Goal: Task Accomplishment & Management: Use online tool/utility

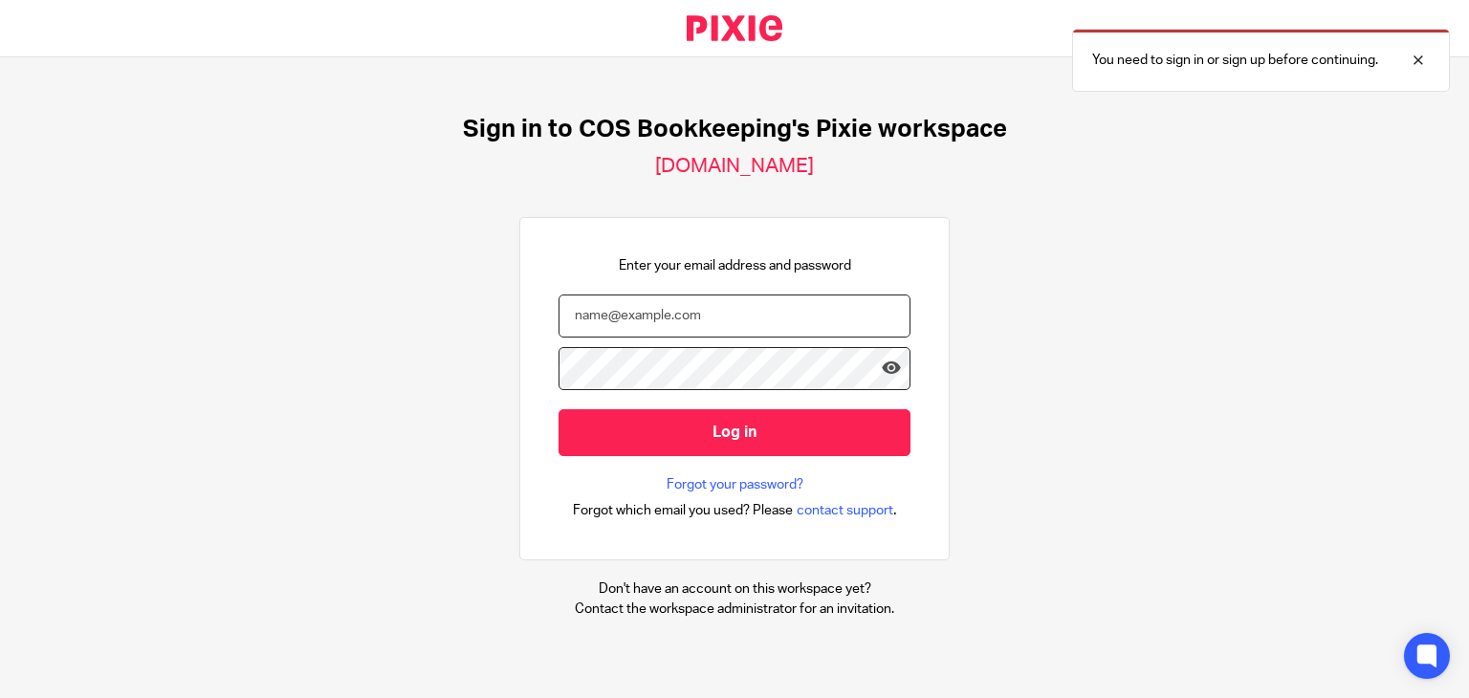
click at [638, 326] on input "email" at bounding box center [734, 316] width 352 height 43
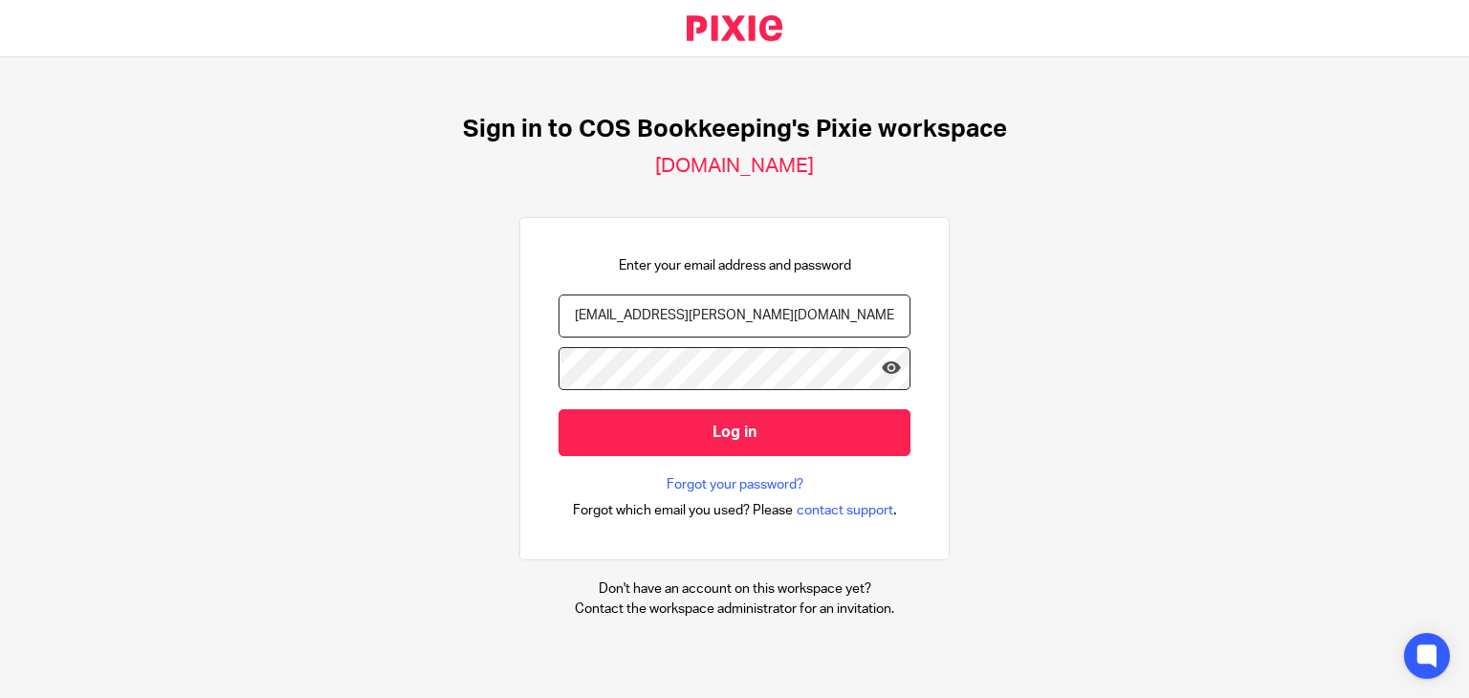
type input "[EMAIL_ADDRESS][PERSON_NAME][DOMAIN_NAME]"
click at [558, 409] on input "Log in" at bounding box center [734, 432] width 352 height 47
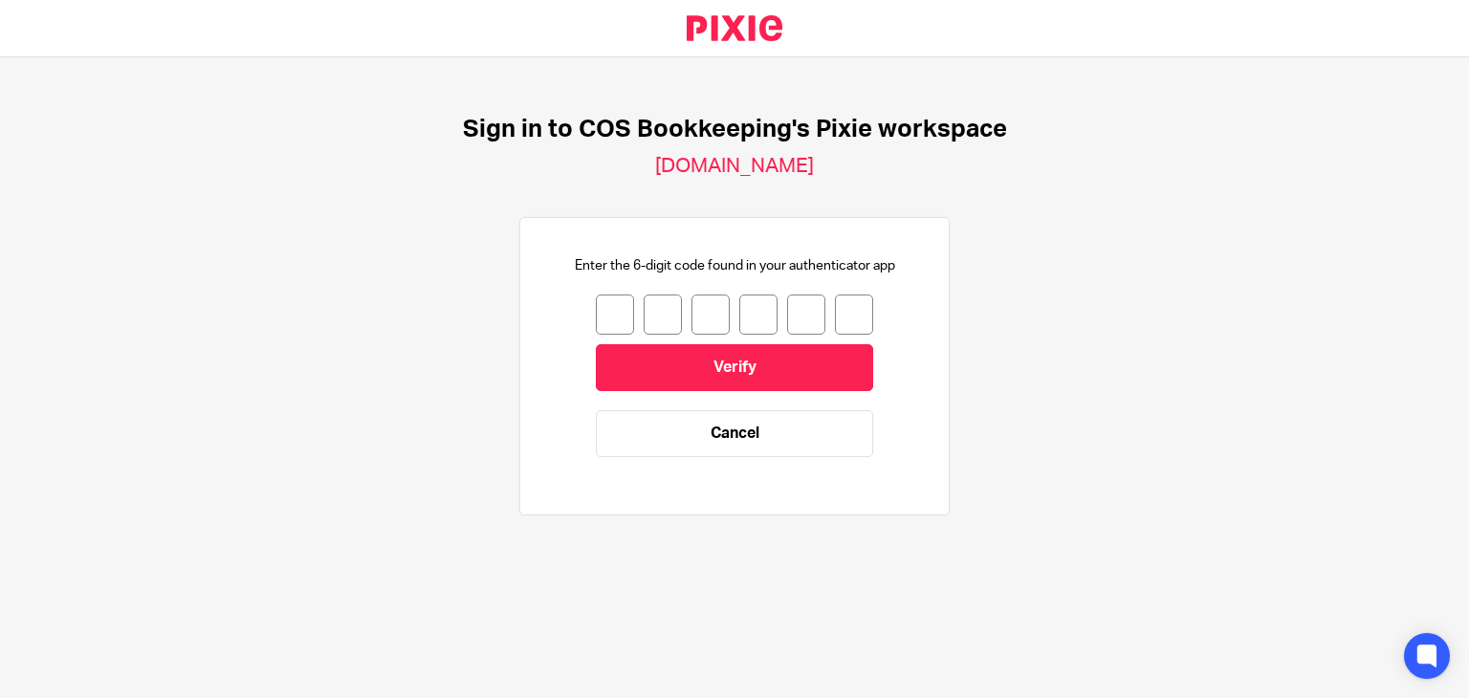
click at [608, 320] on input "number" at bounding box center [615, 315] width 38 height 40
type input "4"
type input "2"
type input "3"
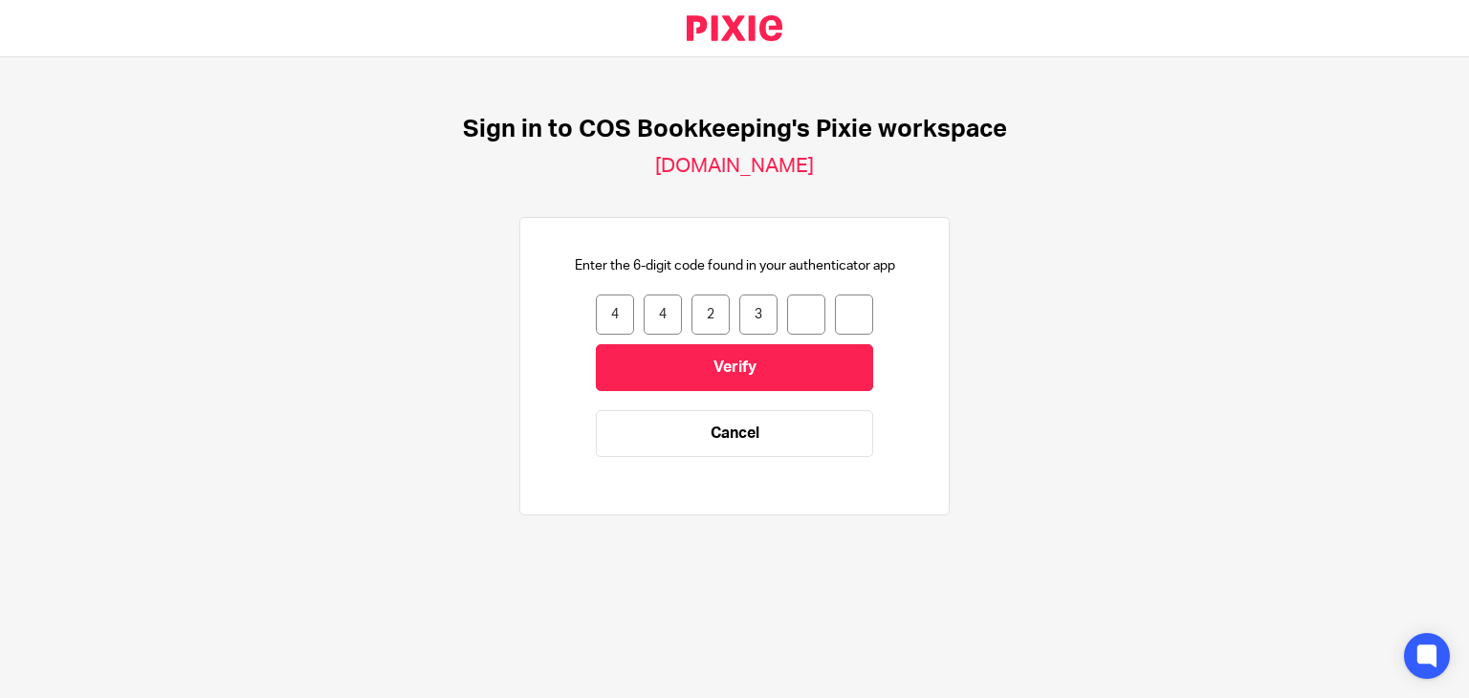
type input "5"
type input "4"
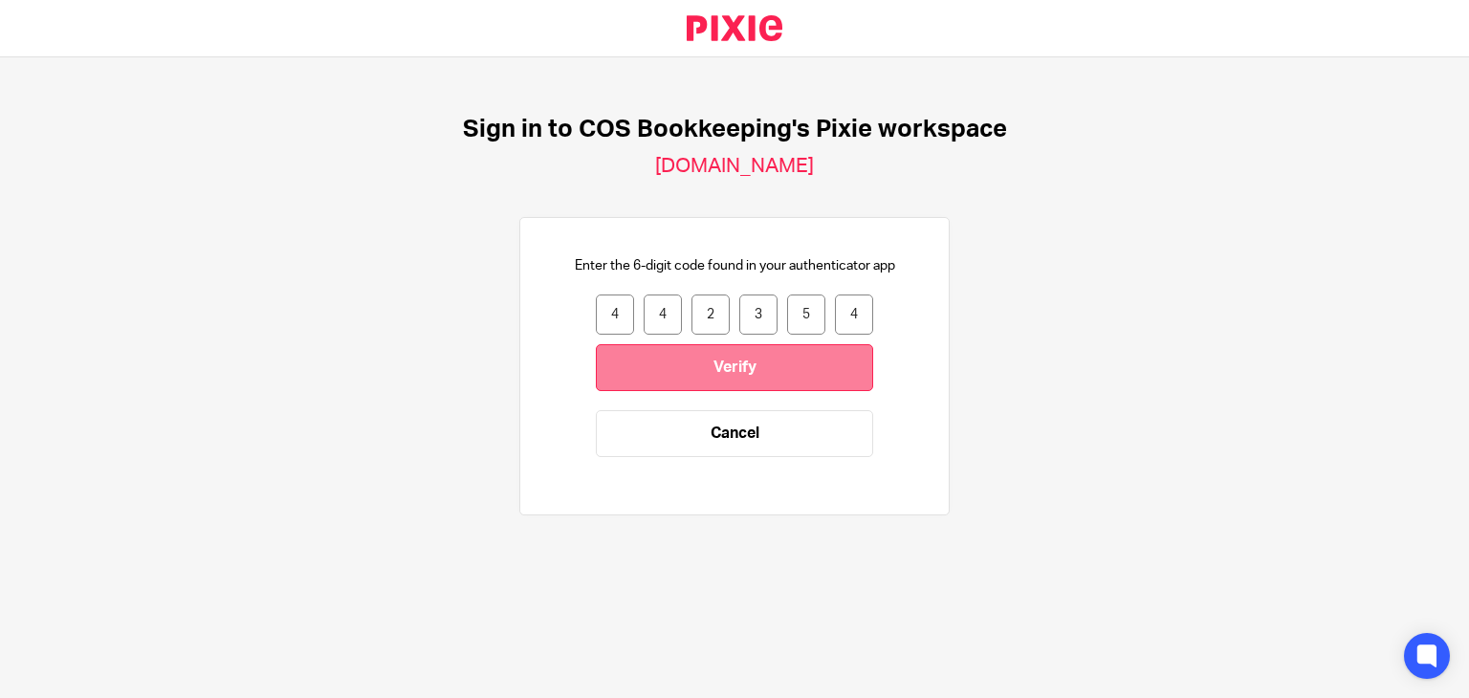
click at [668, 361] on input "Verify" at bounding box center [734, 367] width 277 height 47
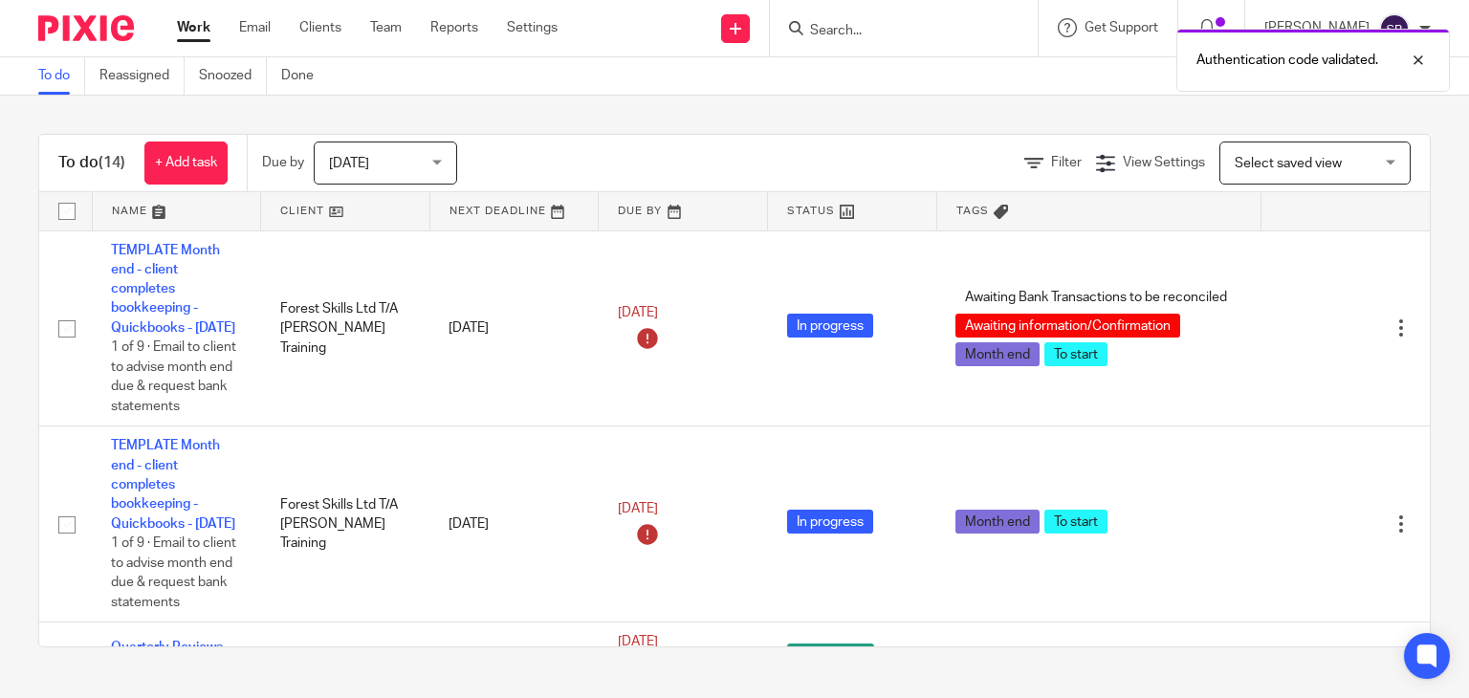
click at [901, 32] on div "Authentication code validated." at bounding box center [1091, 55] width 715 height 73
click at [1412, 62] on div at bounding box center [1404, 60] width 52 height 23
click at [892, 24] on input "Search" at bounding box center [894, 31] width 172 height 17
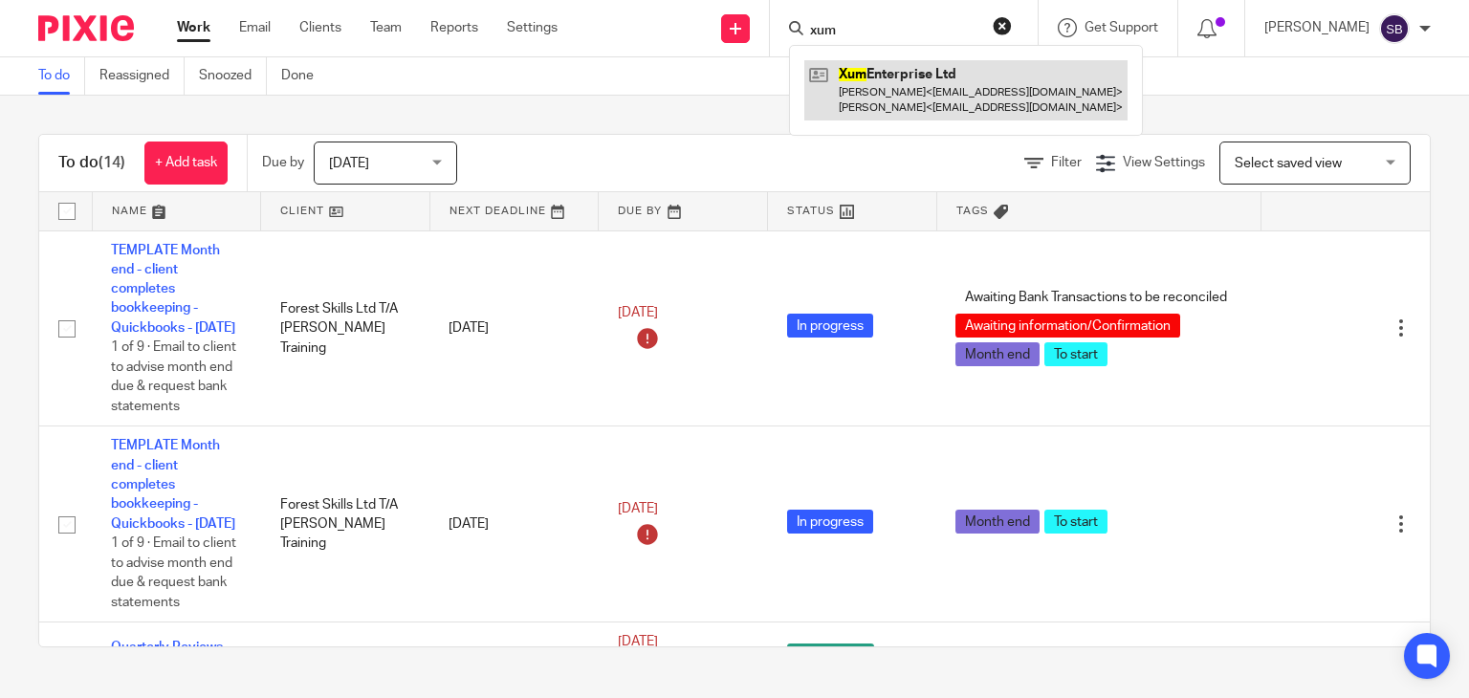
type input "xum"
click at [905, 93] on link at bounding box center [965, 89] width 323 height 59
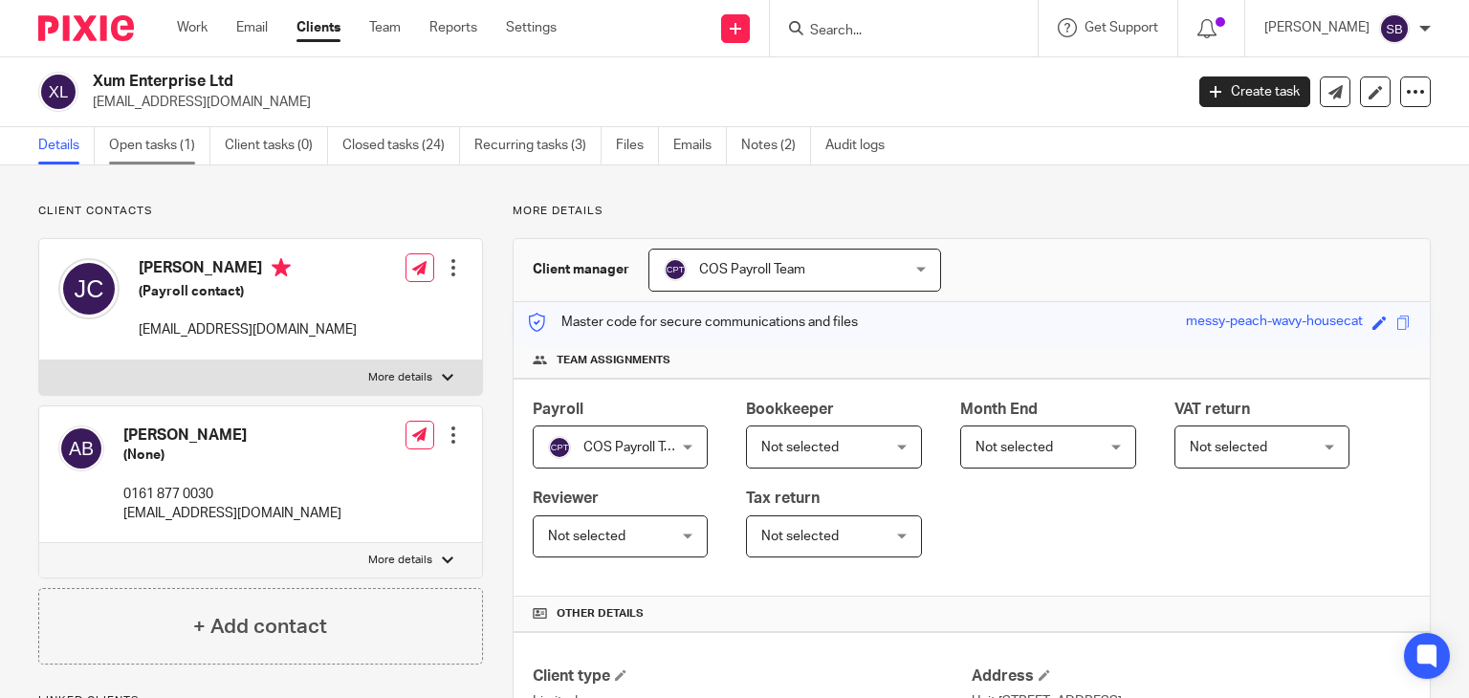
click at [142, 155] on link "Open tasks (1)" at bounding box center [159, 145] width 101 height 37
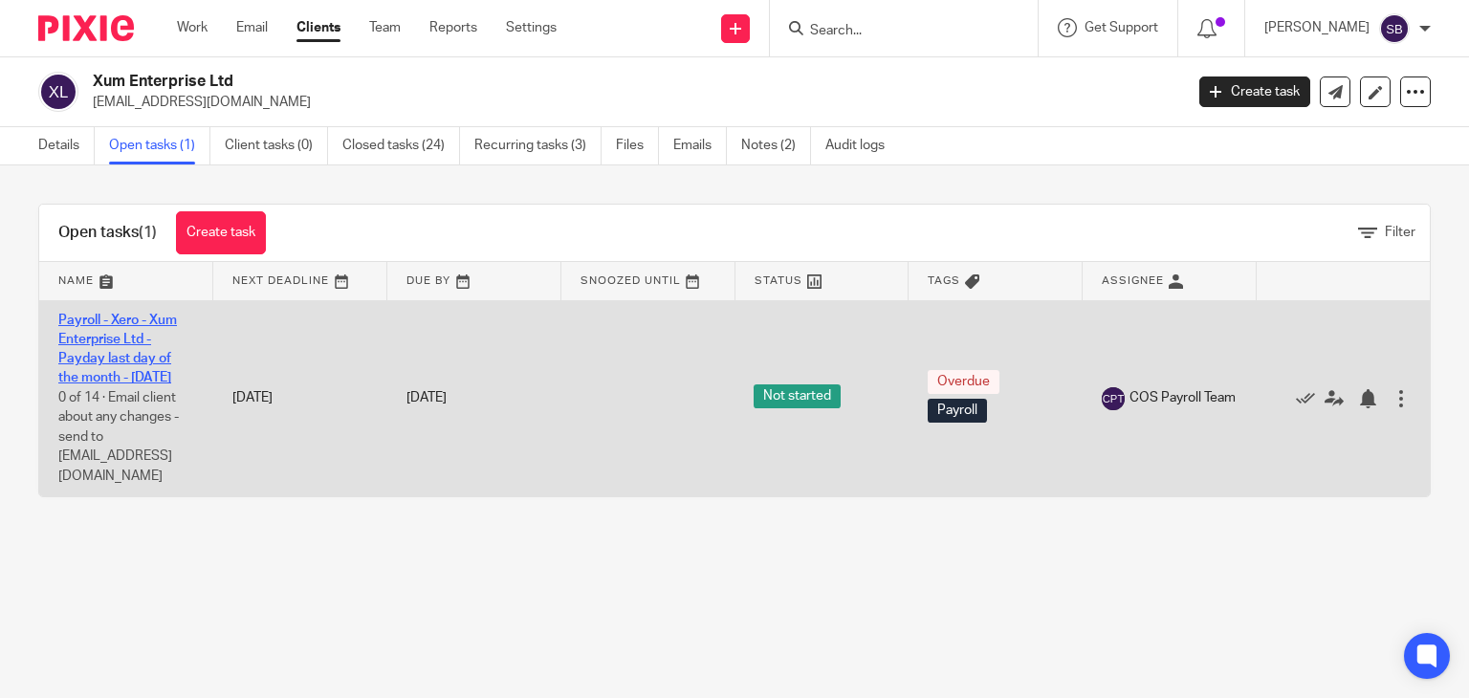
click at [126, 339] on link "Payroll - Xero - Xum Enterprise Ltd - Payday last day of the month - [DATE]" at bounding box center [117, 350] width 119 height 72
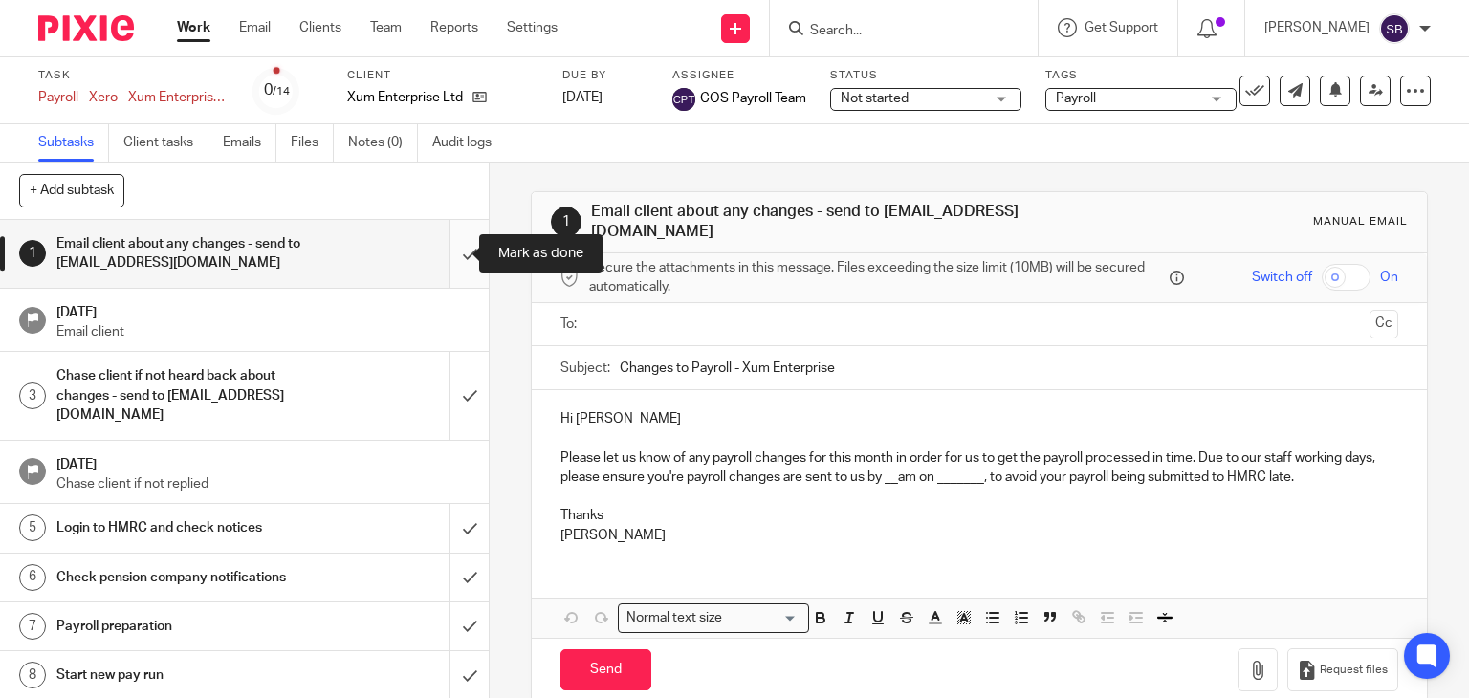
click at [444, 257] on input "submit" at bounding box center [244, 254] width 489 height 68
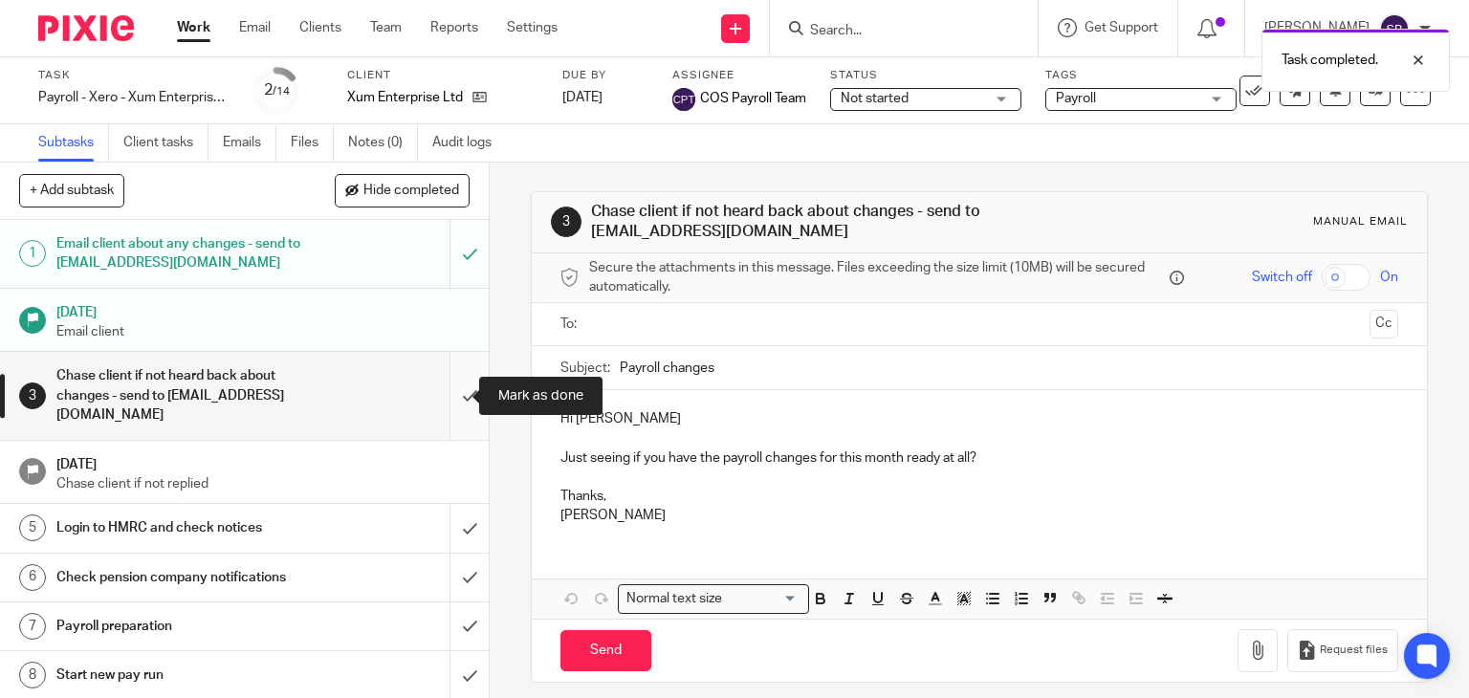
click at [448, 395] on input "submit" at bounding box center [244, 395] width 489 height 87
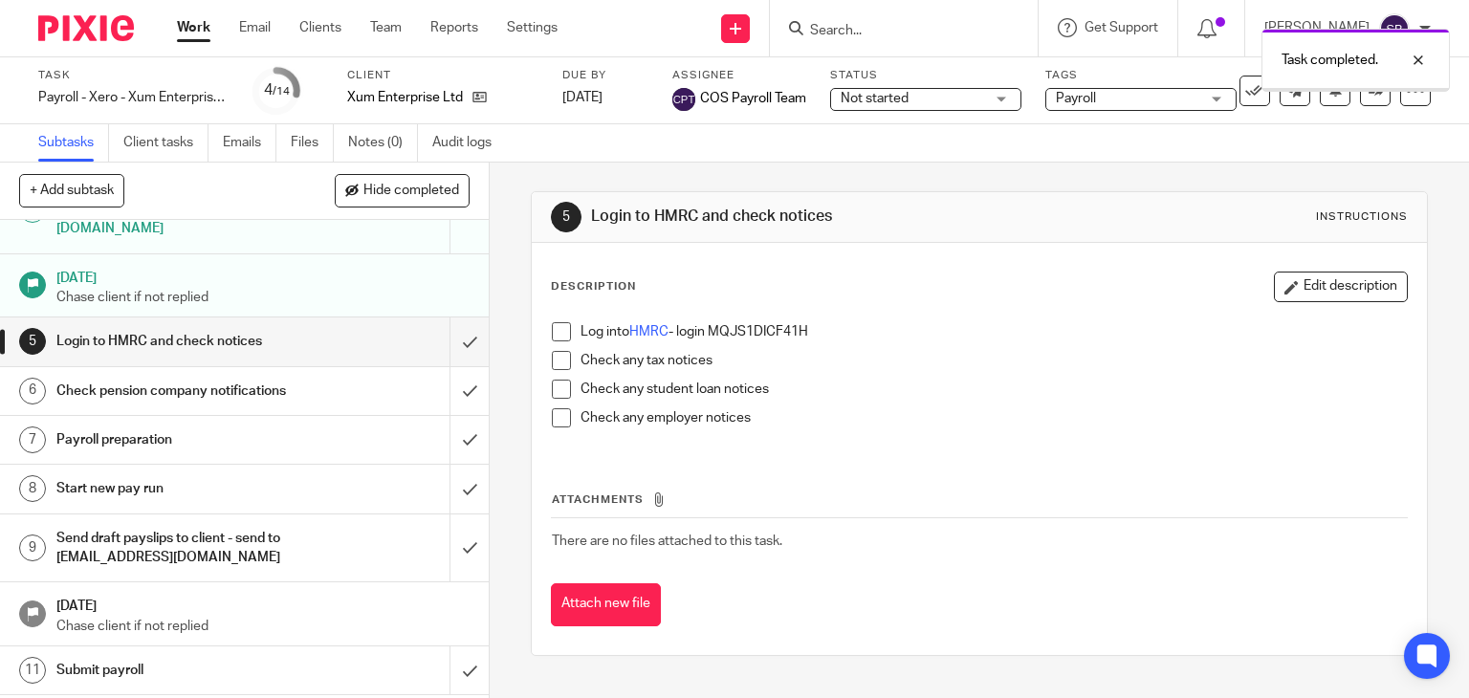
scroll to position [191, 0]
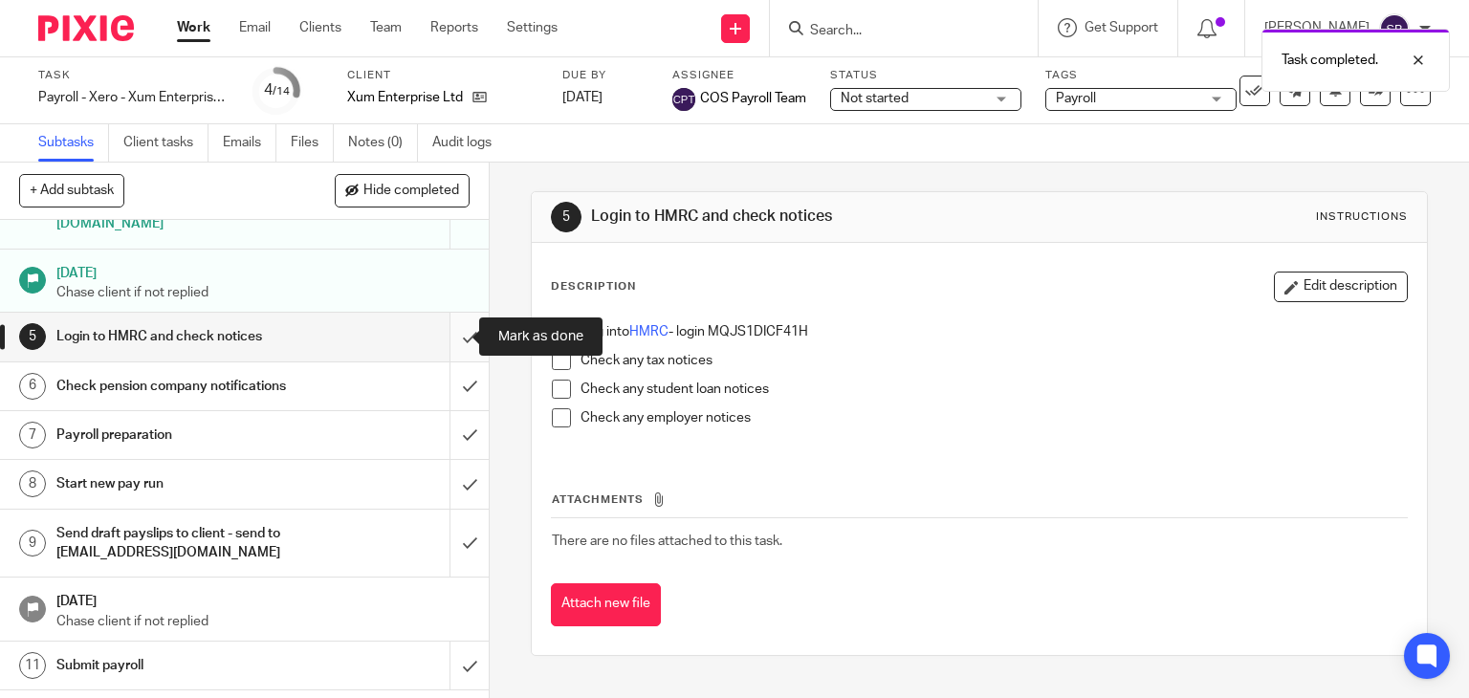
click at [443, 333] on input "submit" at bounding box center [244, 337] width 489 height 48
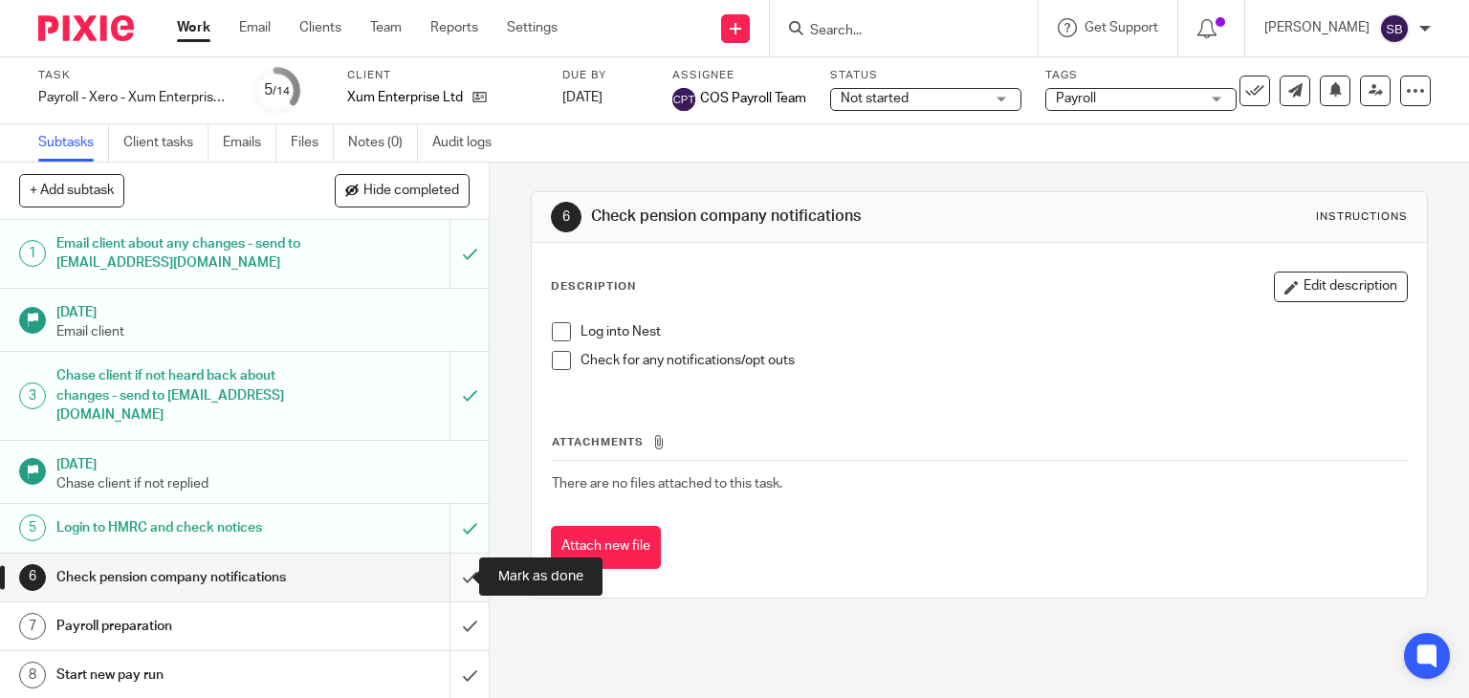
click at [451, 579] on input "submit" at bounding box center [244, 578] width 489 height 48
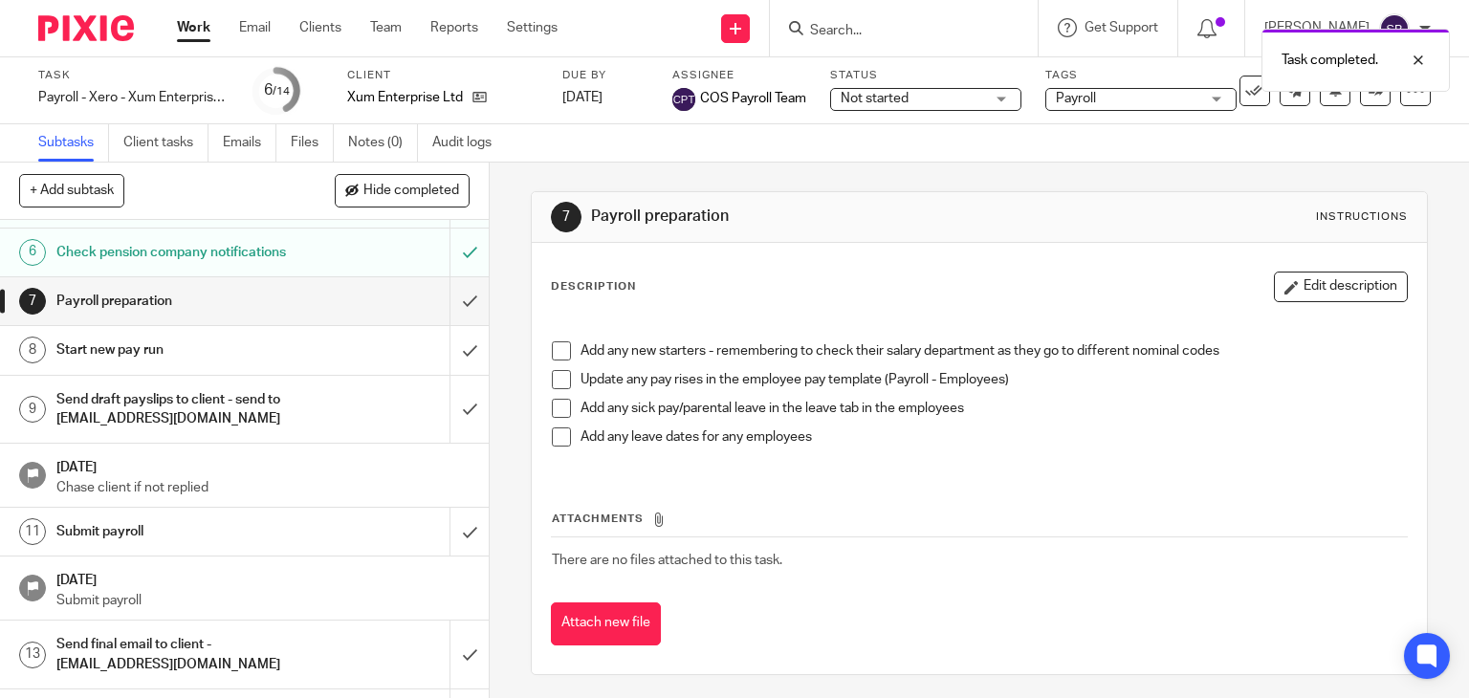
scroll to position [363, 0]
